Goal: Task Accomplishment & Management: Complete application form

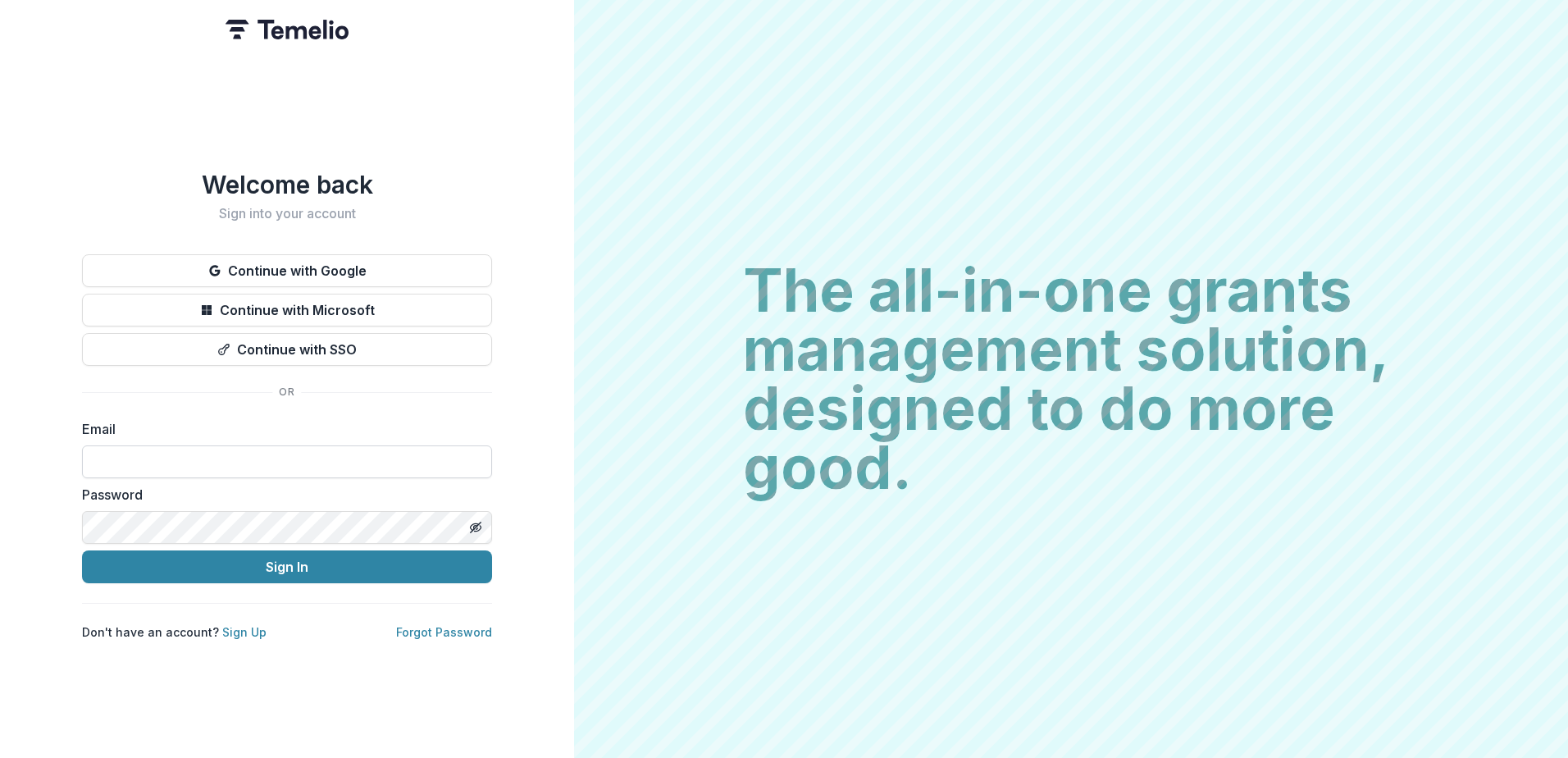
type input "**********"
click at [479, 520] on icon "Toggle password visibility" at bounding box center [476, 527] width 13 height 13
click at [82, 550] on button "Sign In" at bounding box center [286, 566] width 410 height 33
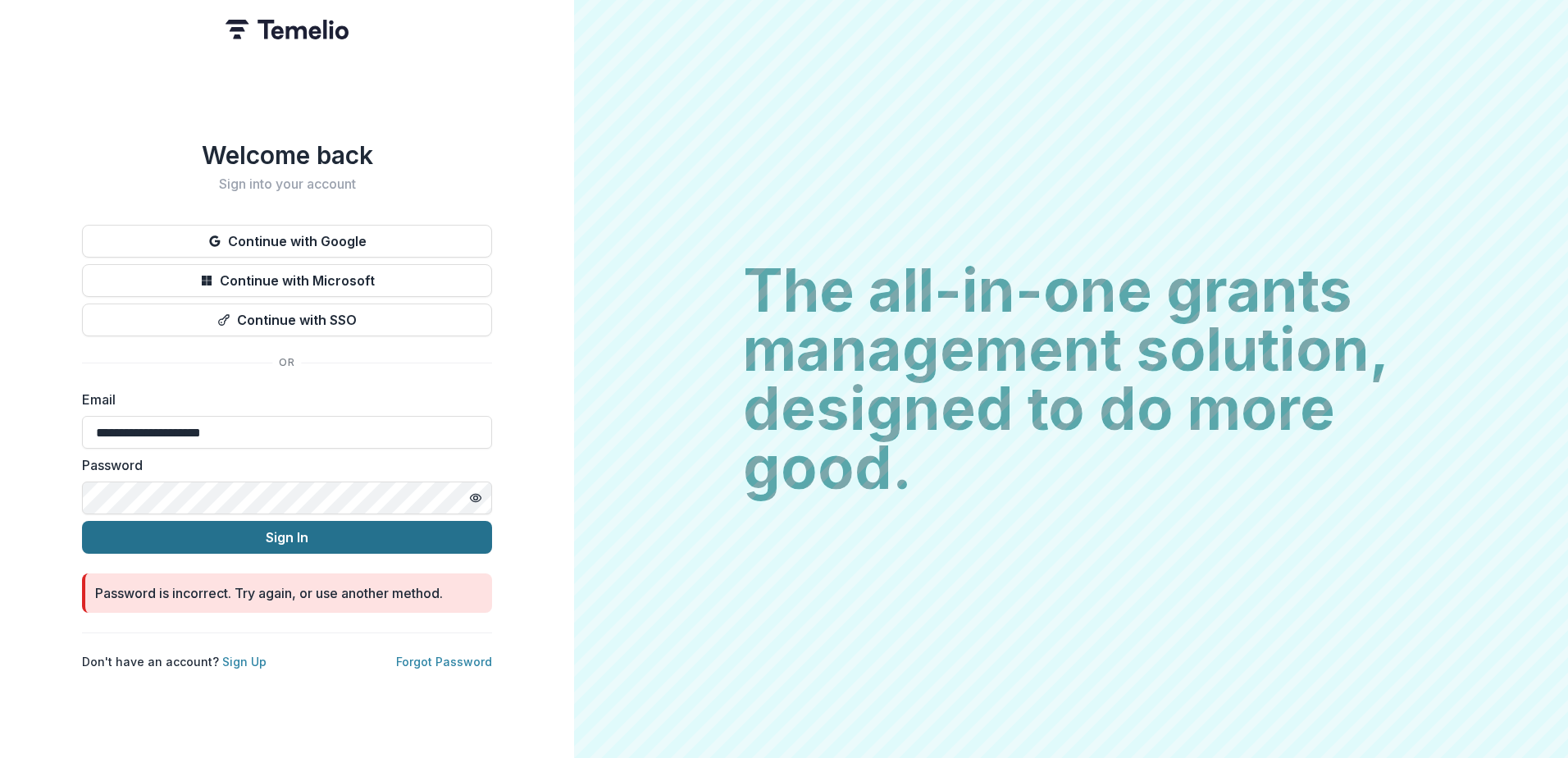
click at [271, 529] on button "Sign In" at bounding box center [286, 536] width 410 height 33
